Goal: Navigation & Orientation: Go to known website

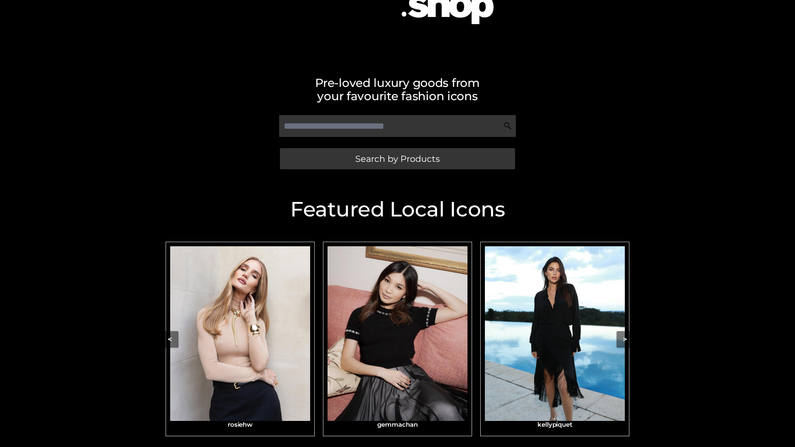
scroll to position [176, 0]
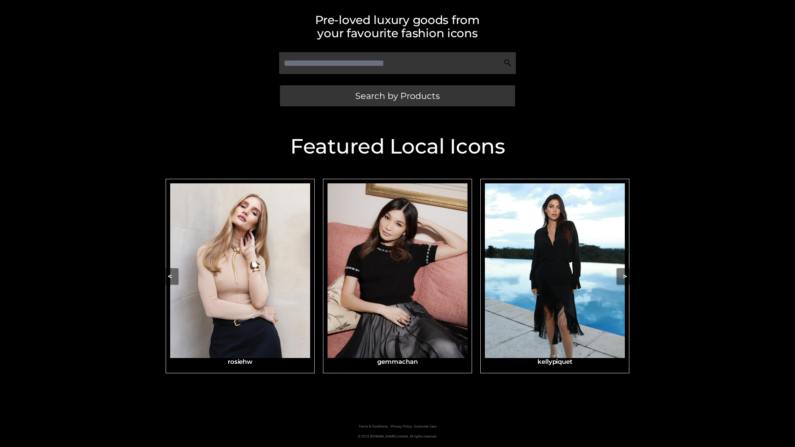
scroll to position [176, 0]
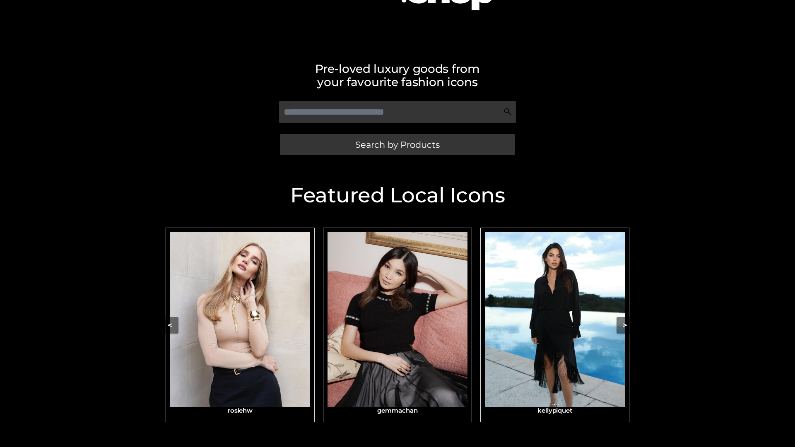
scroll to position [147, 0]
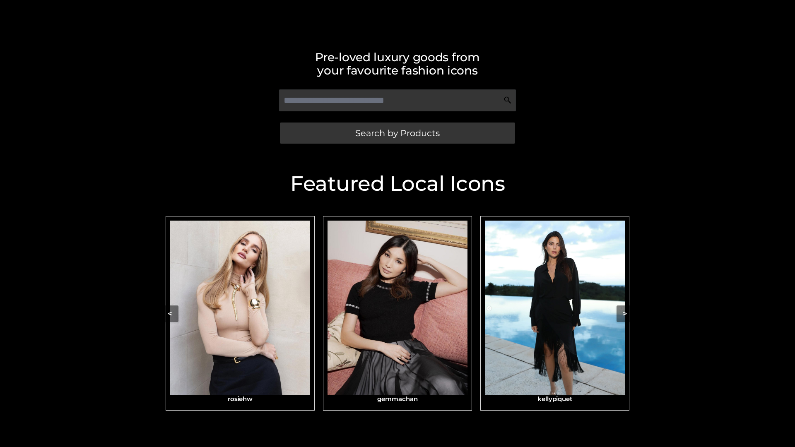
scroll to position [176, 0]
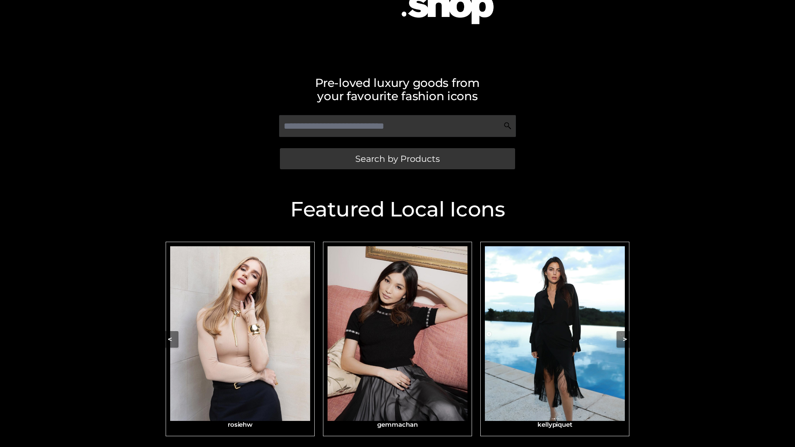
scroll to position [176, 0]
